Goal: Information Seeking & Learning: Learn about a topic

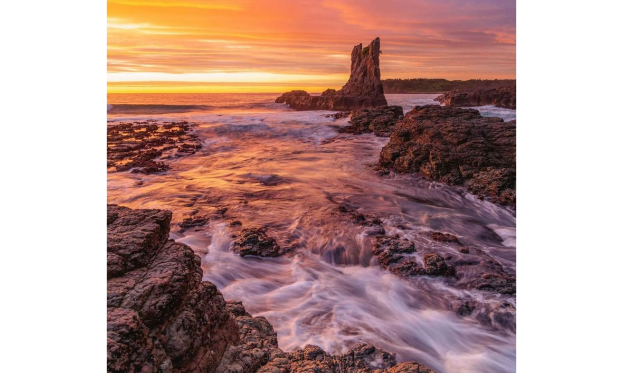
scroll to position [1438, 0]
click at [467, 326] on img at bounding box center [312, 132] width 410 height 512
click at [340, 226] on img at bounding box center [312, 132] width 410 height 512
click at [387, 236] on img at bounding box center [312, 132] width 410 height 512
click at [381, 235] on img at bounding box center [312, 132] width 410 height 512
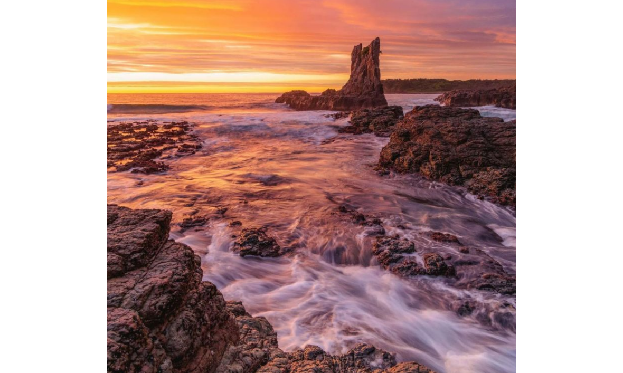
click at [360, 167] on img at bounding box center [312, 132] width 410 height 512
click at [358, 176] on img at bounding box center [312, 132] width 410 height 512
click at [350, 120] on img at bounding box center [312, 132] width 410 height 512
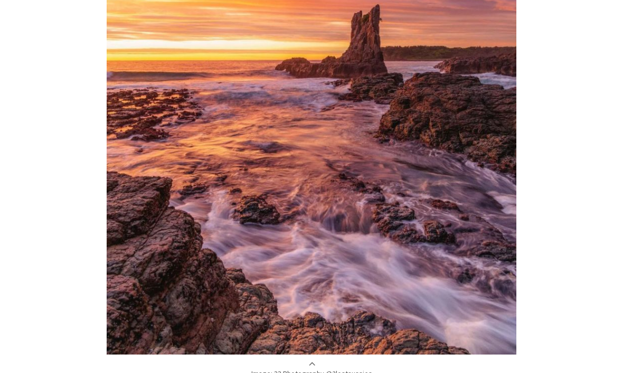
scroll to position [1473, 0]
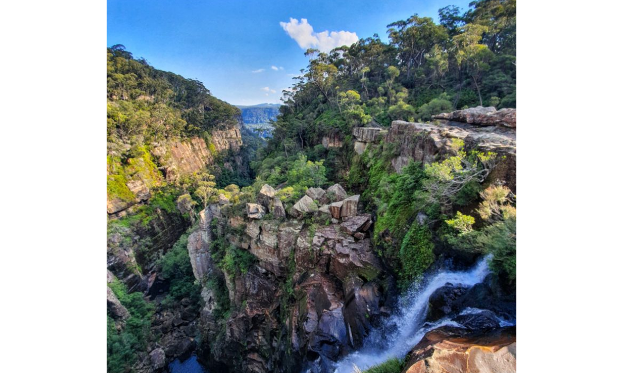
scroll to position [2594, 0]
click at [442, 284] on img at bounding box center [312, 206] width 410 height 547
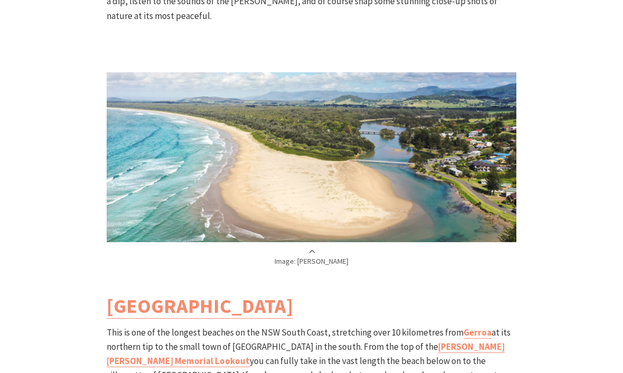
scroll to position [3224, 0]
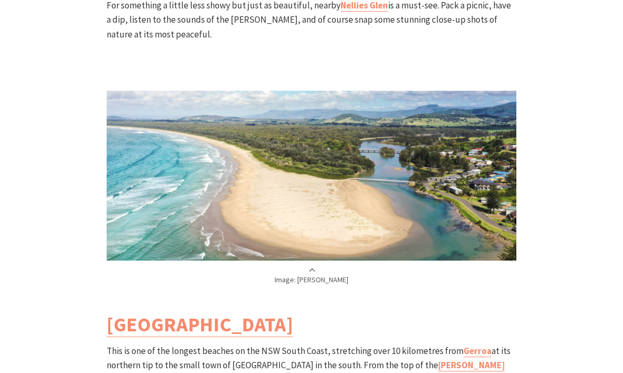
click at [320, 267] on p "Image: [PERSON_NAME]" at bounding box center [312, 277] width 410 height 20
click at [313, 273] on p "Image: [PERSON_NAME]" at bounding box center [312, 277] width 410 height 20
click at [311, 267] on p "Image: [PERSON_NAME]" at bounding box center [312, 277] width 410 height 20
click at [312, 267] on p "Image: [PERSON_NAME]" at bounding box center [312, 277] width 410 height 20
click at [317, 279] on p "Image: [PERSON_NAME]" at bounding box center [312, 277] width 410 height 20
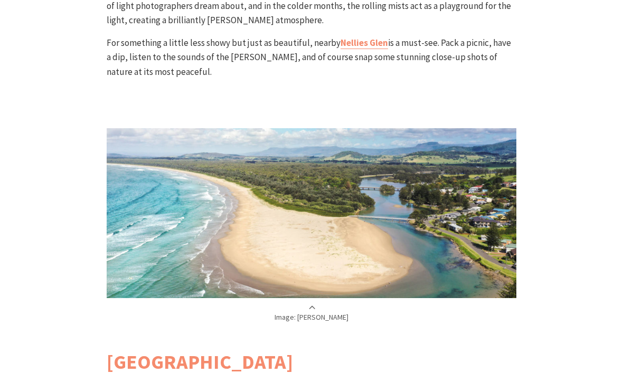
scroll to position [3201, 0]
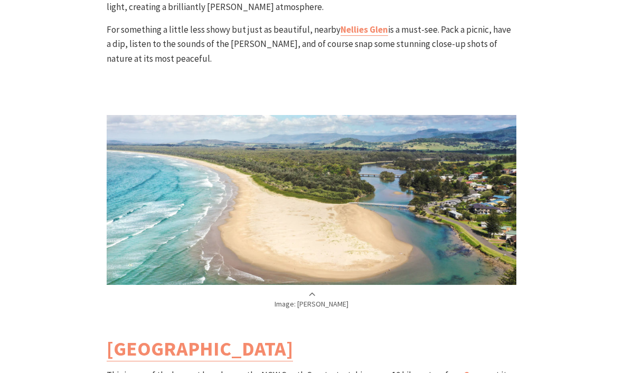
click at [311, 291] on p "Image: [PERSON_NAME]" at bounding box center [312, 301] width 410 height 20
click at [373, 220] on img at bounding box center [312, 200] width 410 height 170
click at [429, 211] on img at bounding box center [312, 200] width 410 height 170
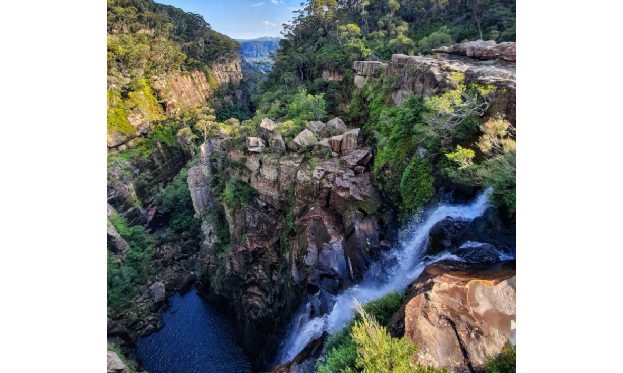
scroll to position [2660, 0]
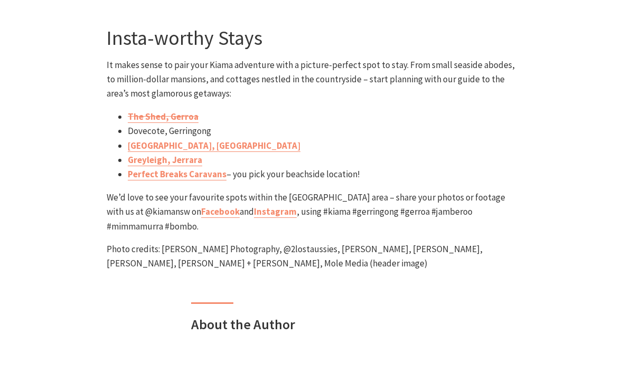
scroll to position [4500, 0]
